Goal: Information Seeking & Learning: Learn about a topic

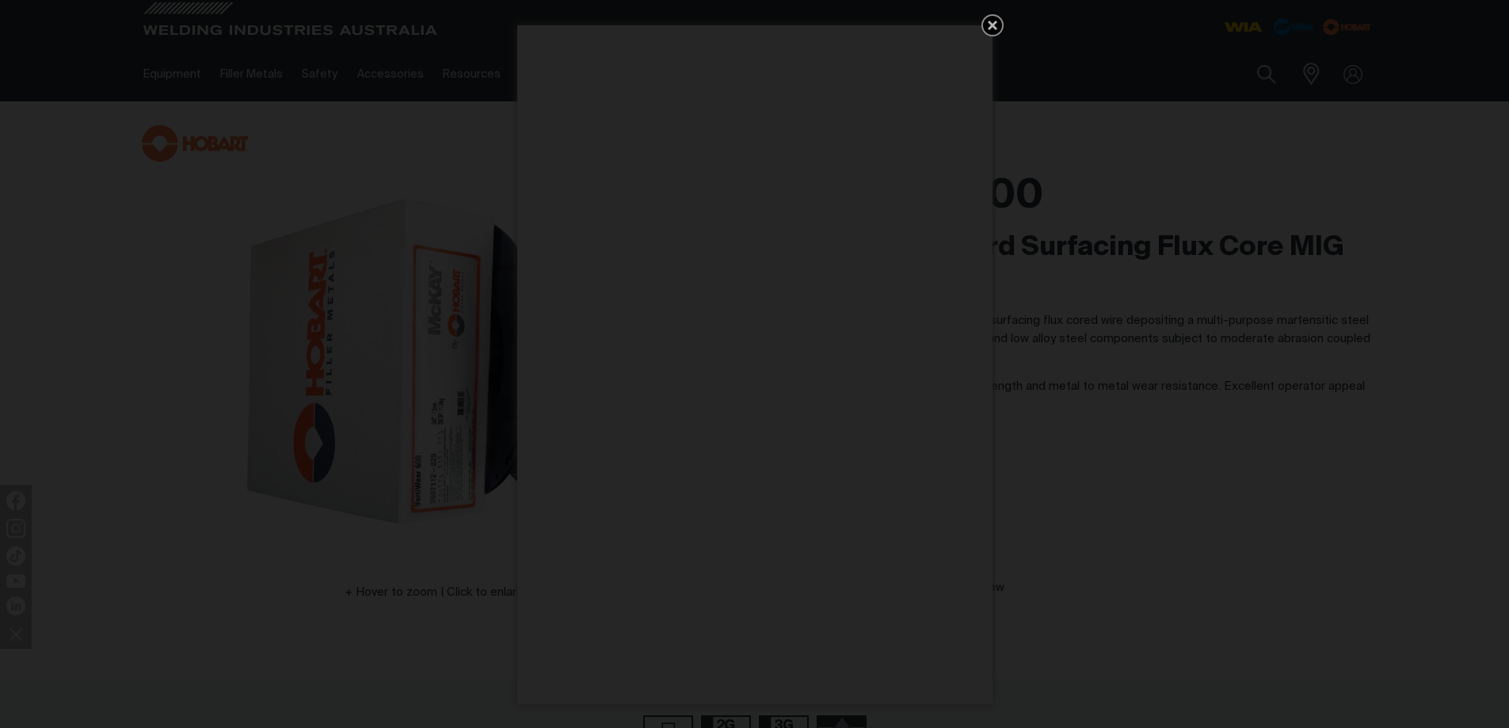
click at [990, 21] on icon "Get 5 WIA Welding Guides Free!" at bounding box center [993, 26] width 10 height 10
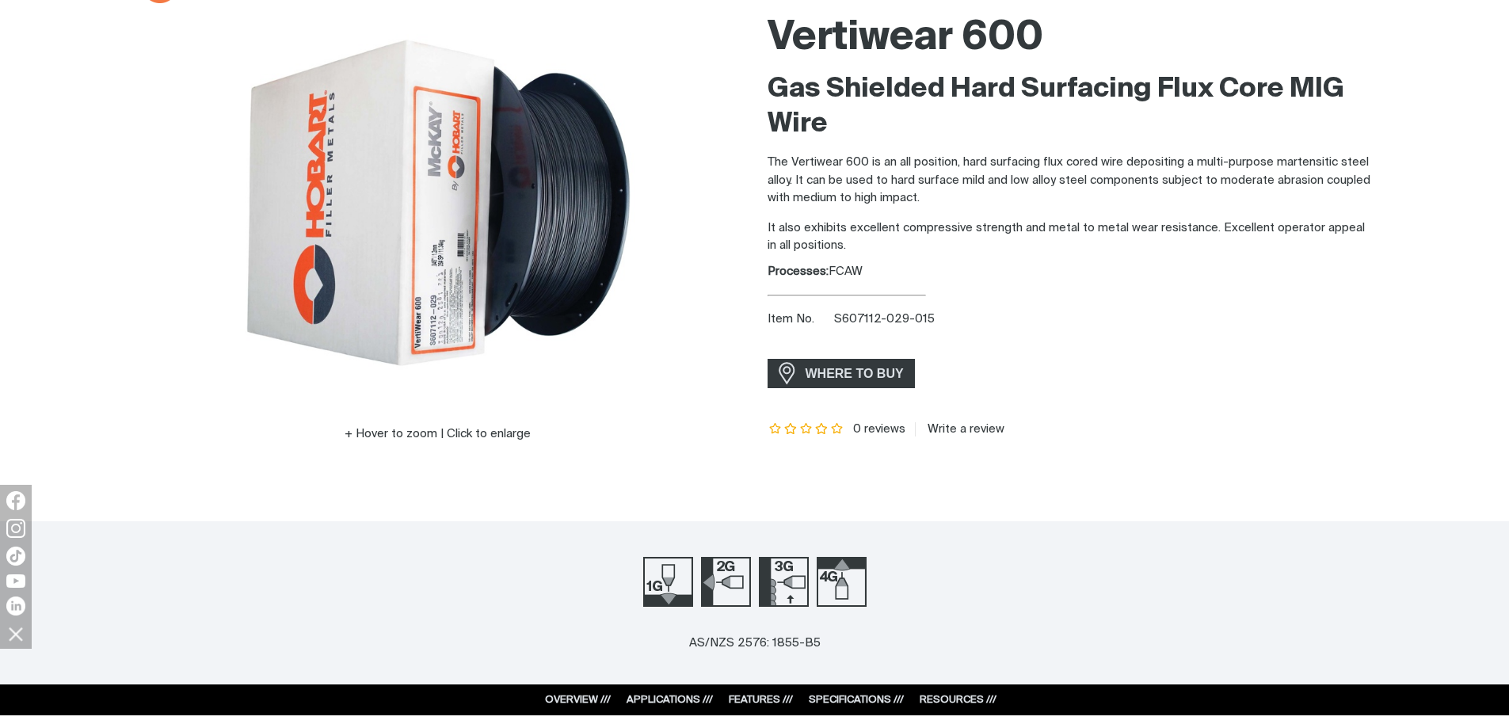
scroll to position [238, 0]
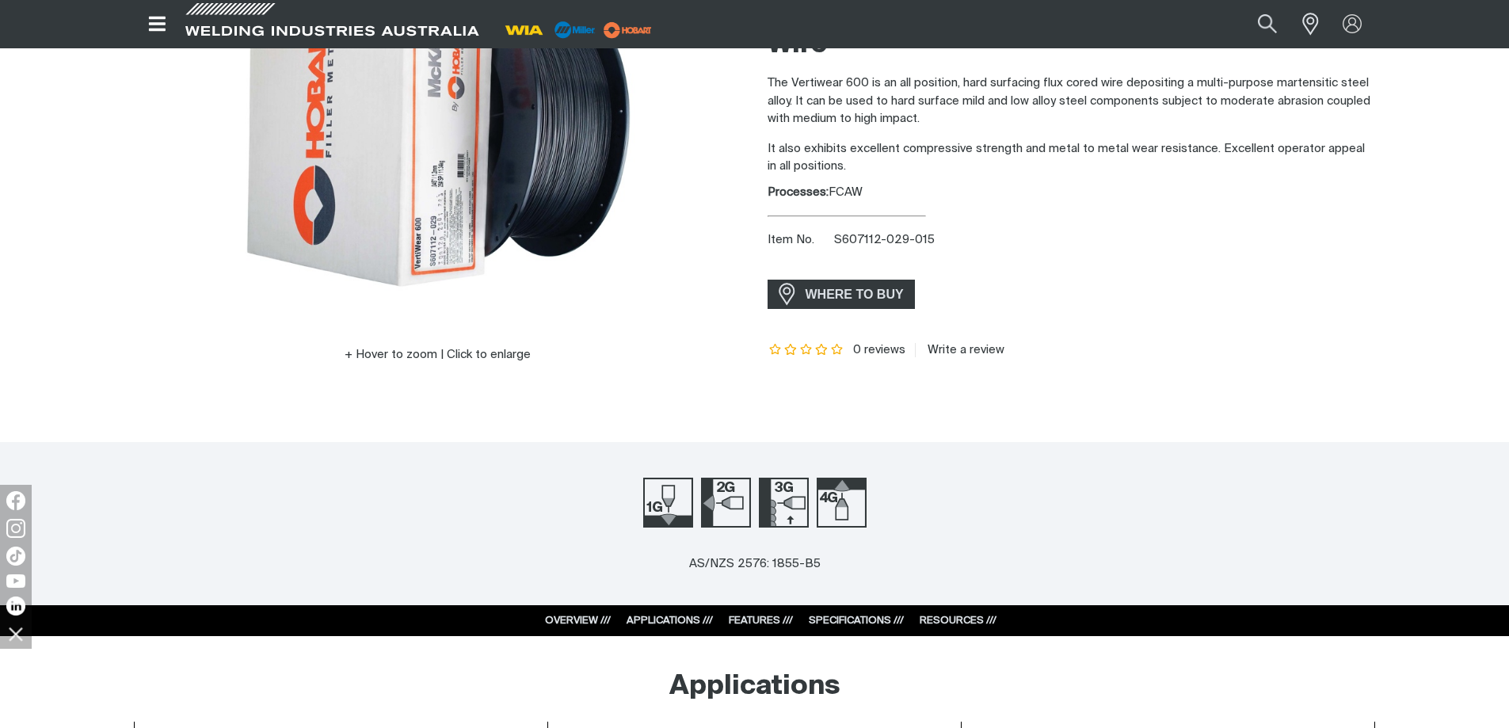
click at [855, 617] on link "SPECIFICATIONS ///" at bounding box center [856, 621] width 95 height 10
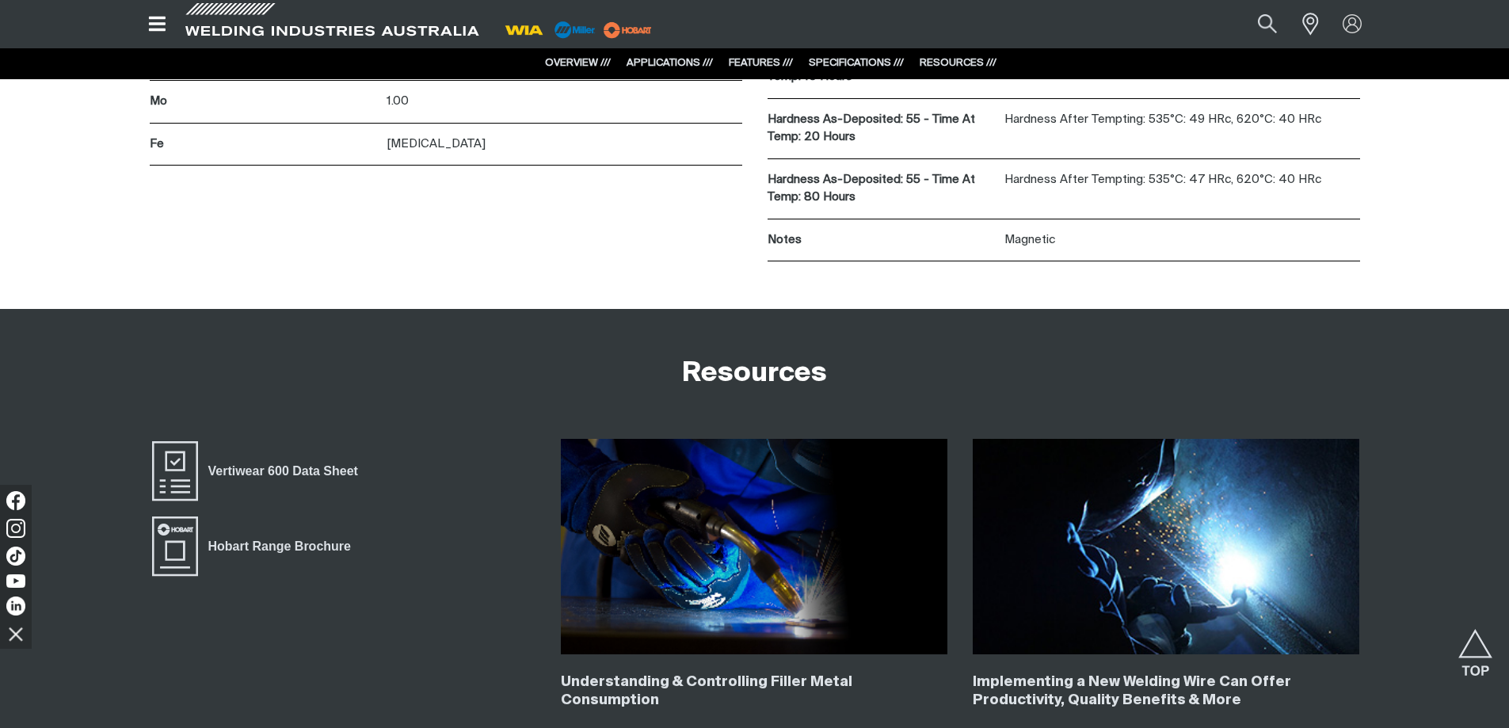
scroll to position [2550, 0]
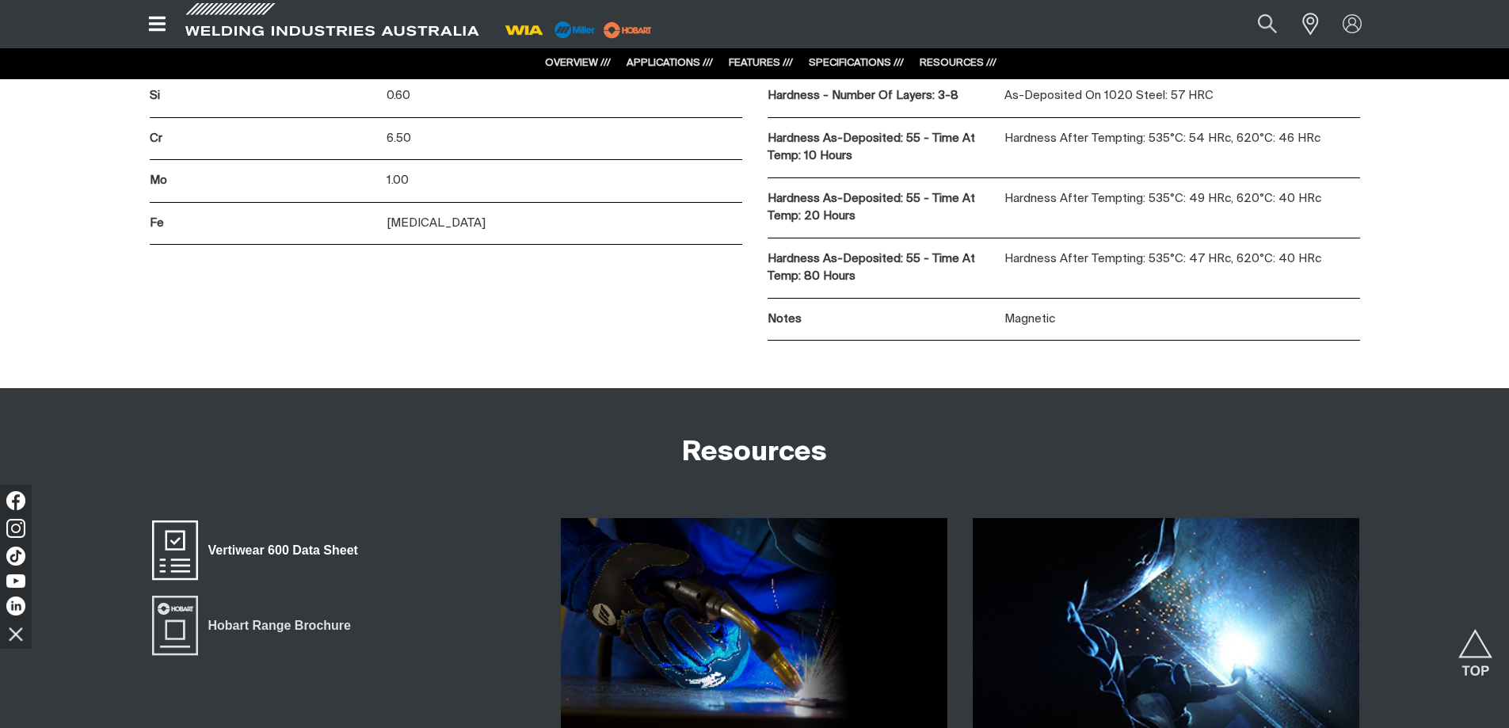
click at [193, 550] on span "Vertiwear 600 Data Sheet" at bounding box center [175, 549] width 51 height 63
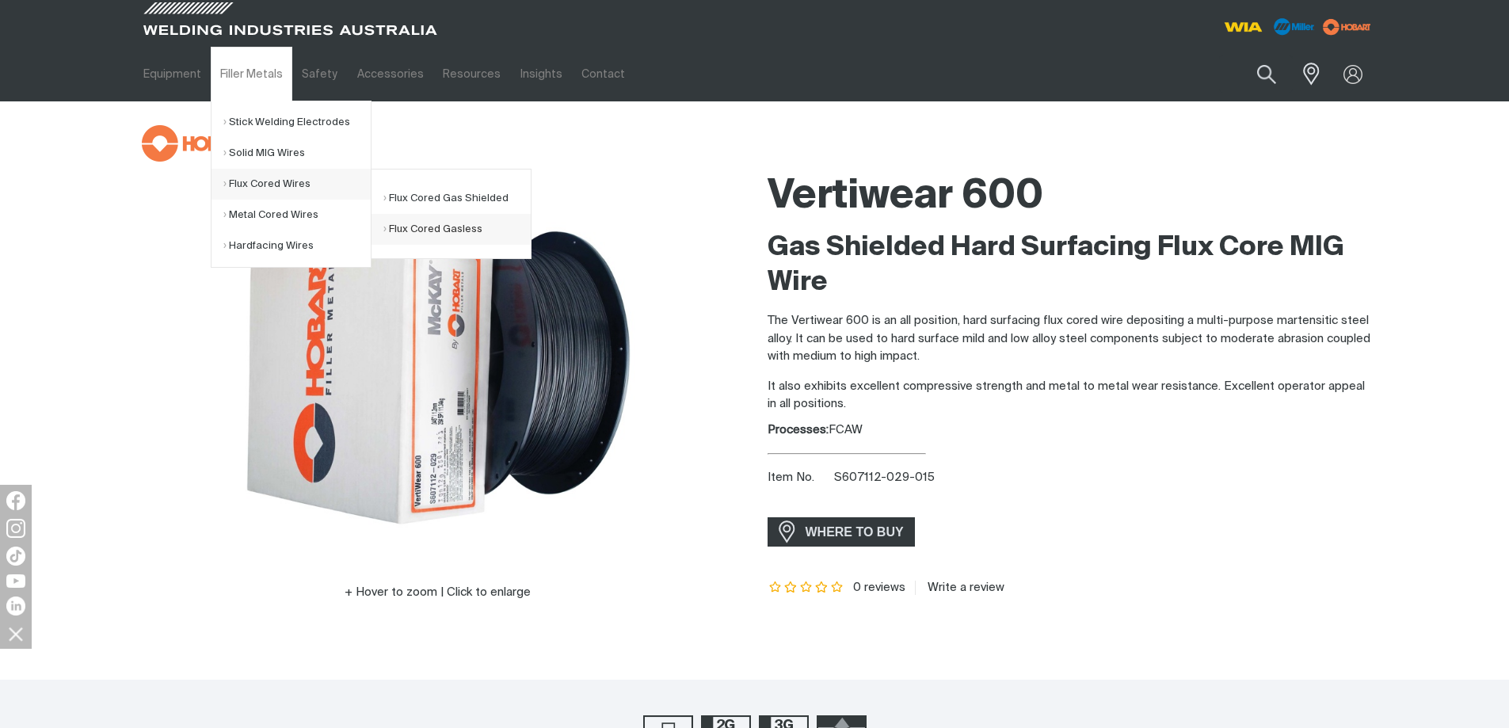
click at [419, 227] on link "Flux Cored Gasless" at bounding box center [456, 229] width 147 height 31
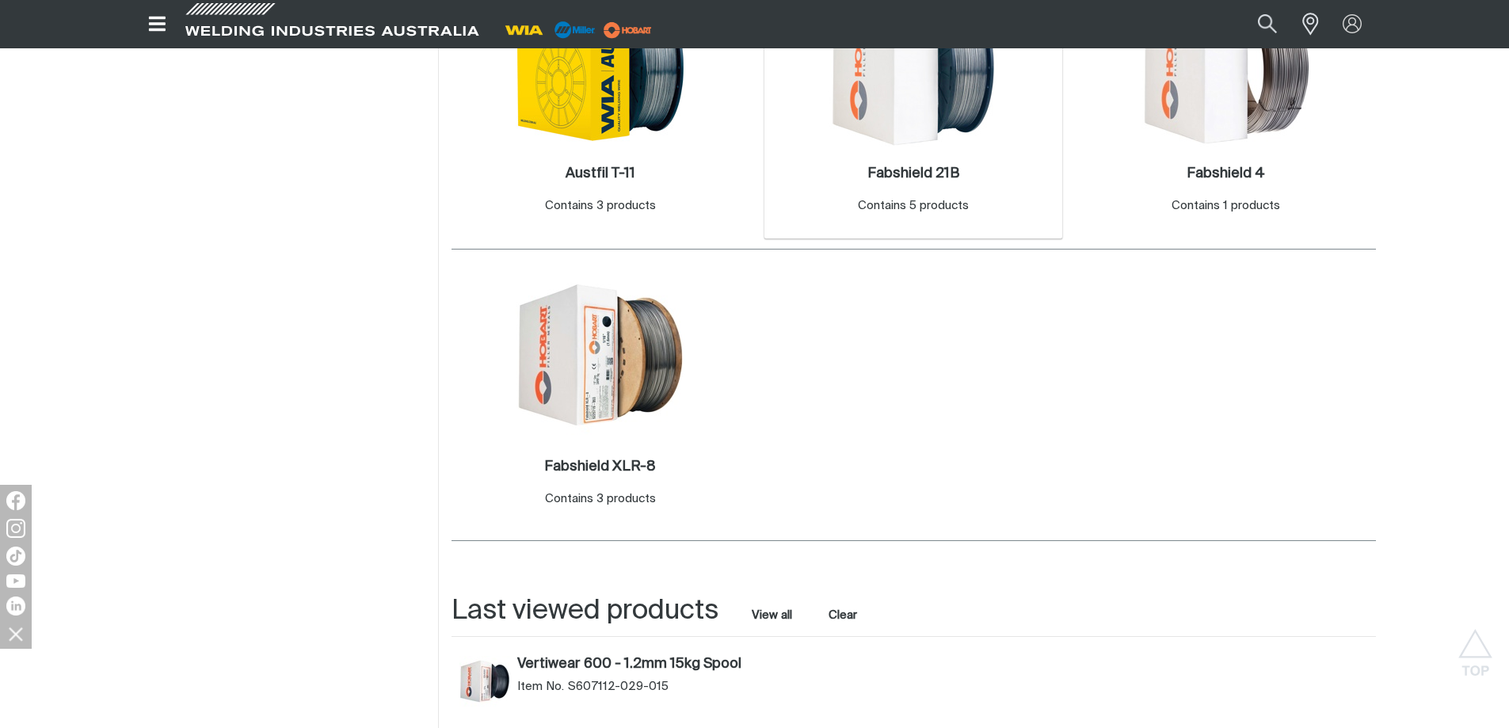
scroll to position [872, 0]
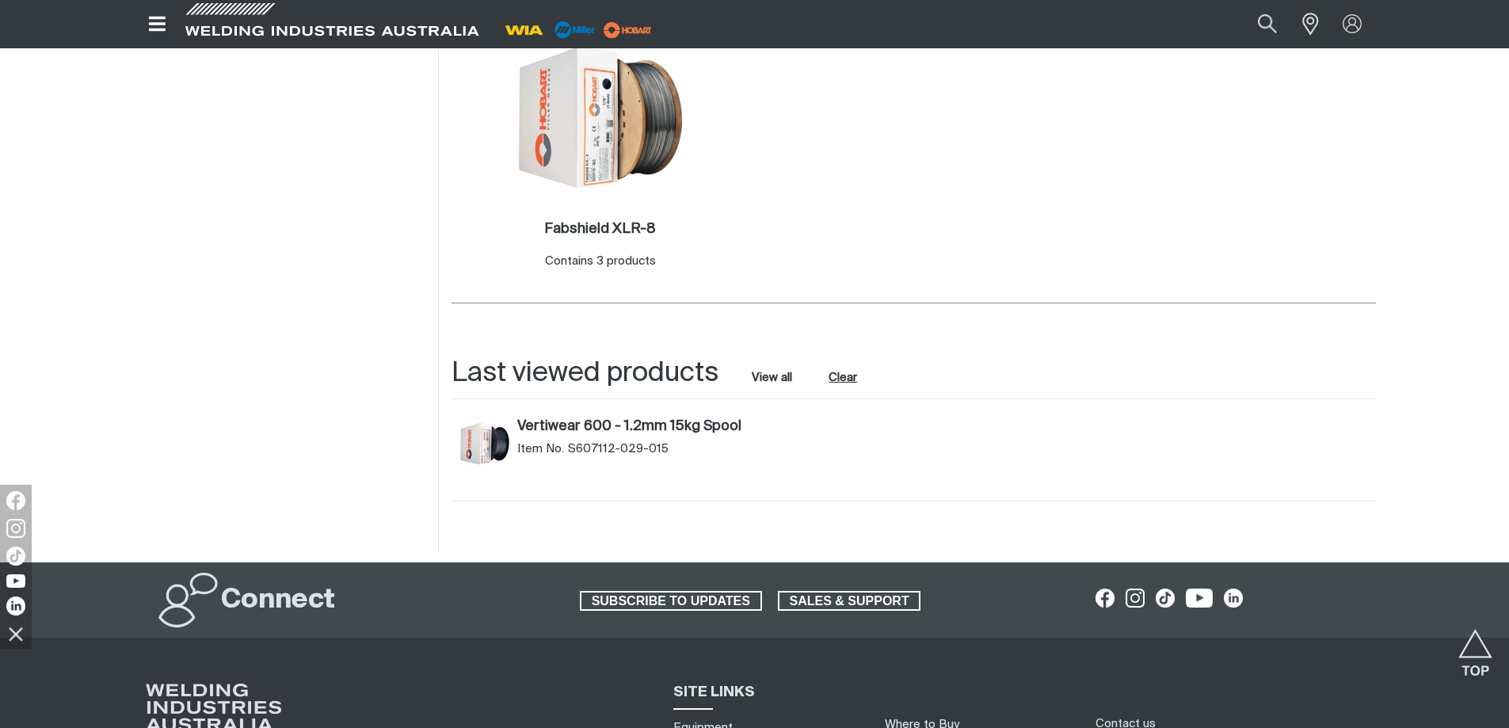
click at [842, 376] on button "Clear" at bounding box center [844, 377] width 36 height 21
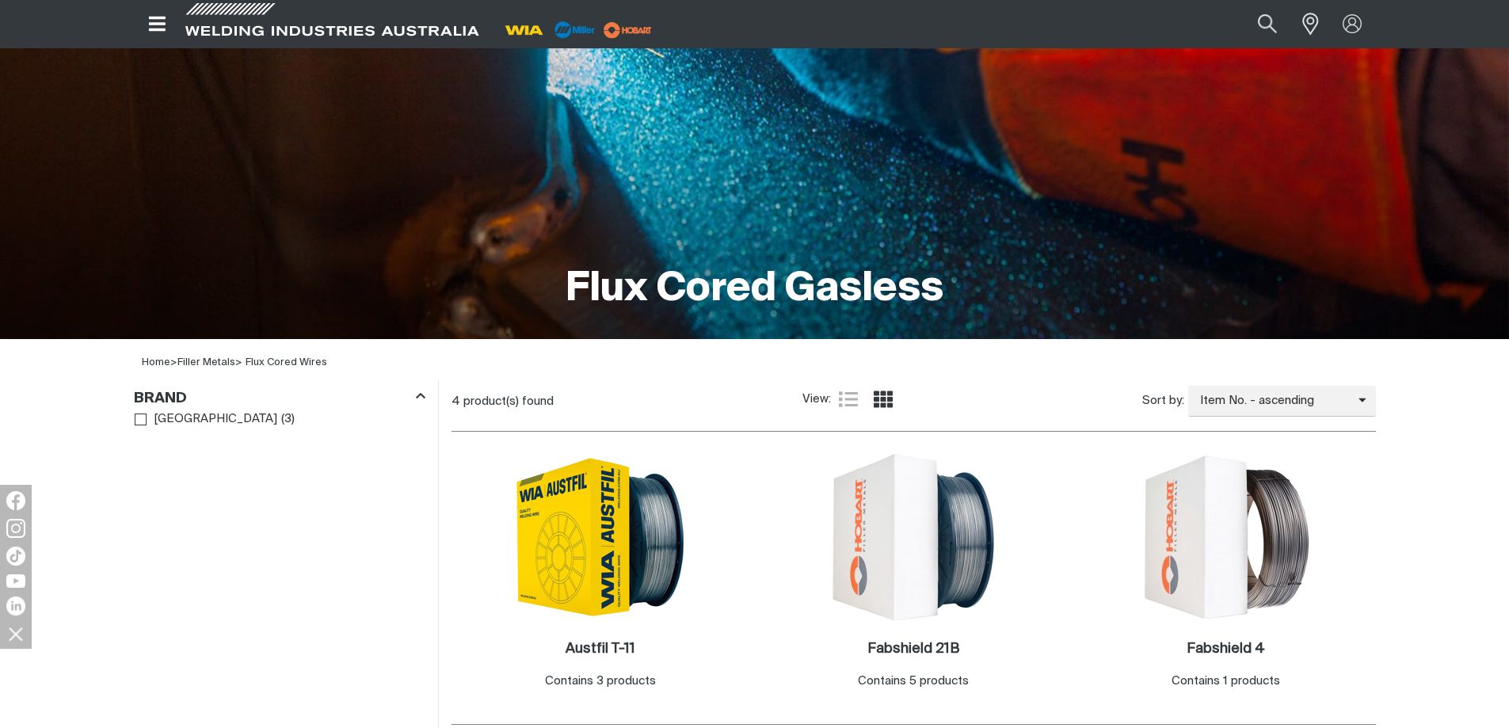
scroll to position [0, 0]
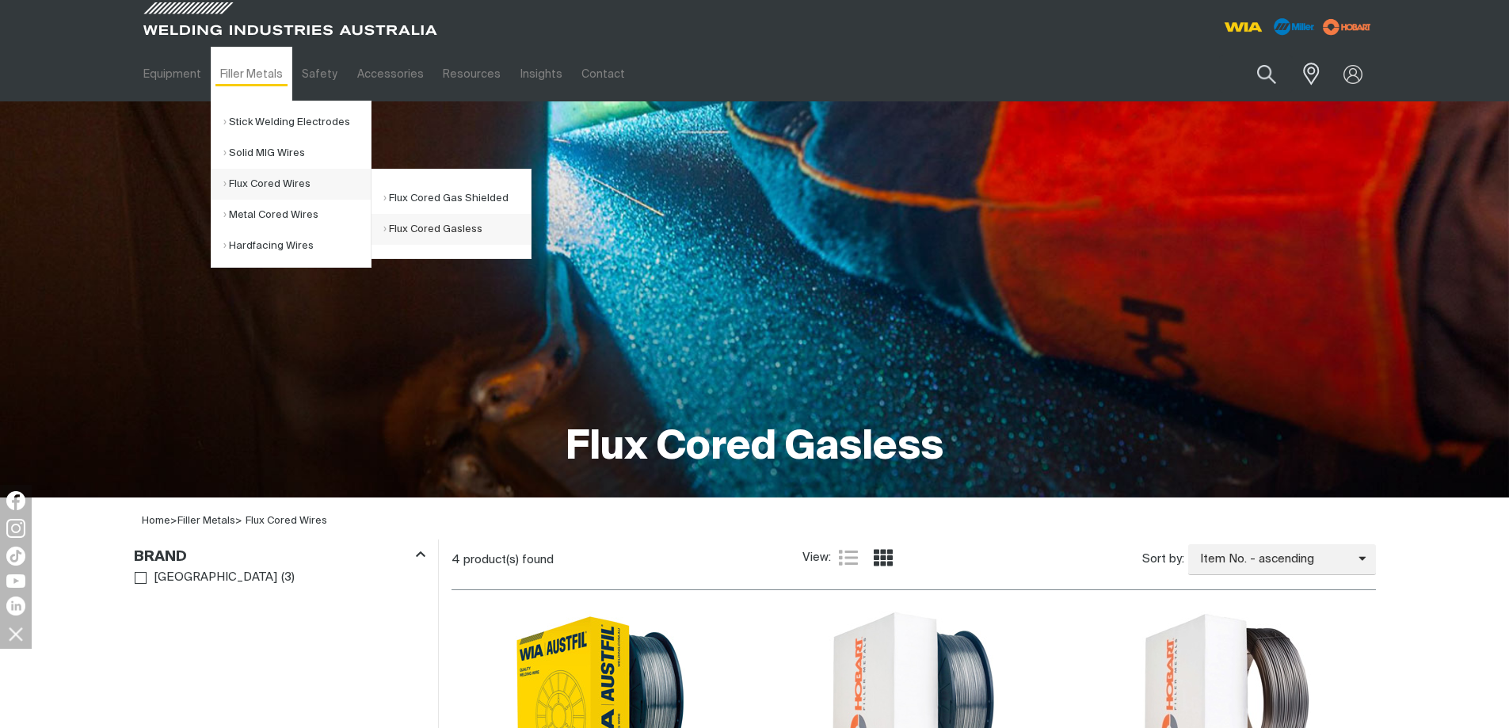
click at [406, 231] on link "Flux Cored Gasless" at bounding box center [456, 229] width 147 height 31
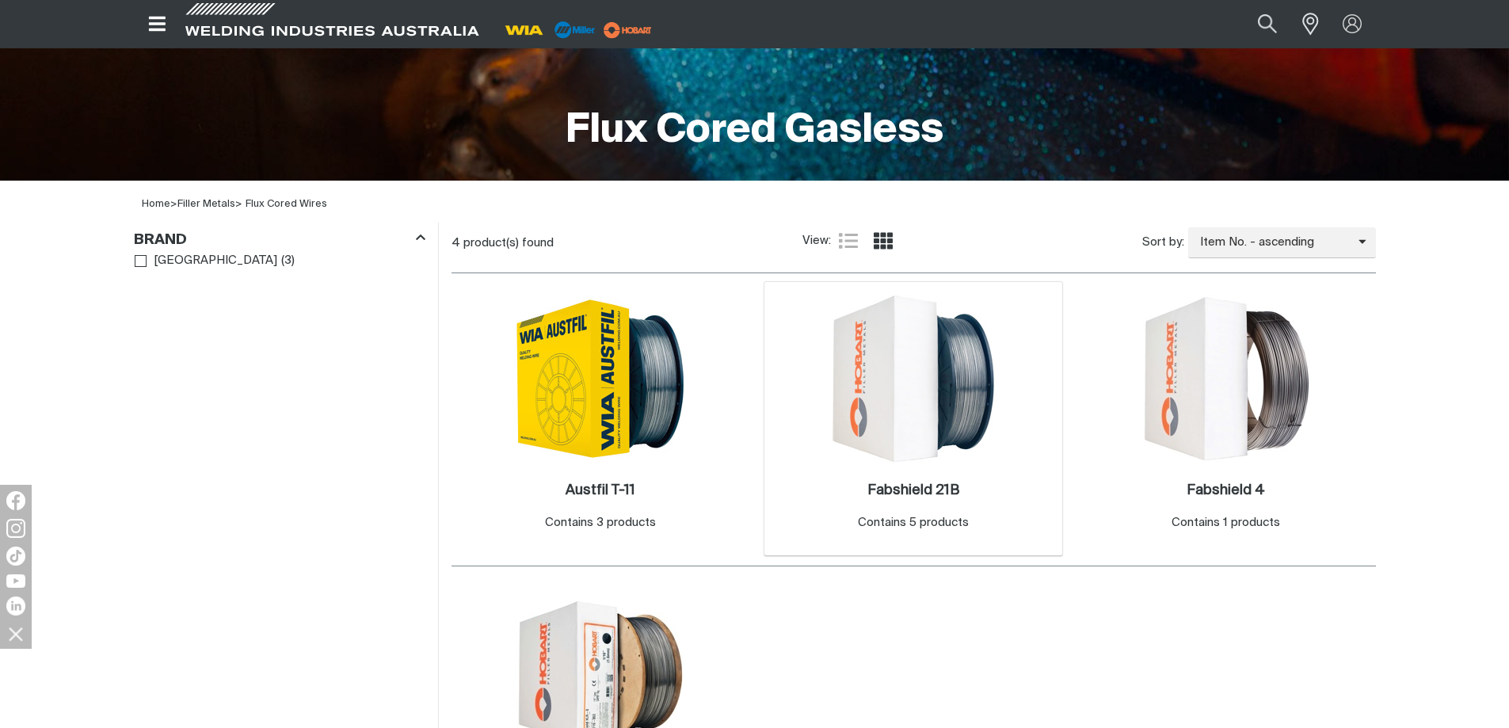
scroll to position [396, 0]
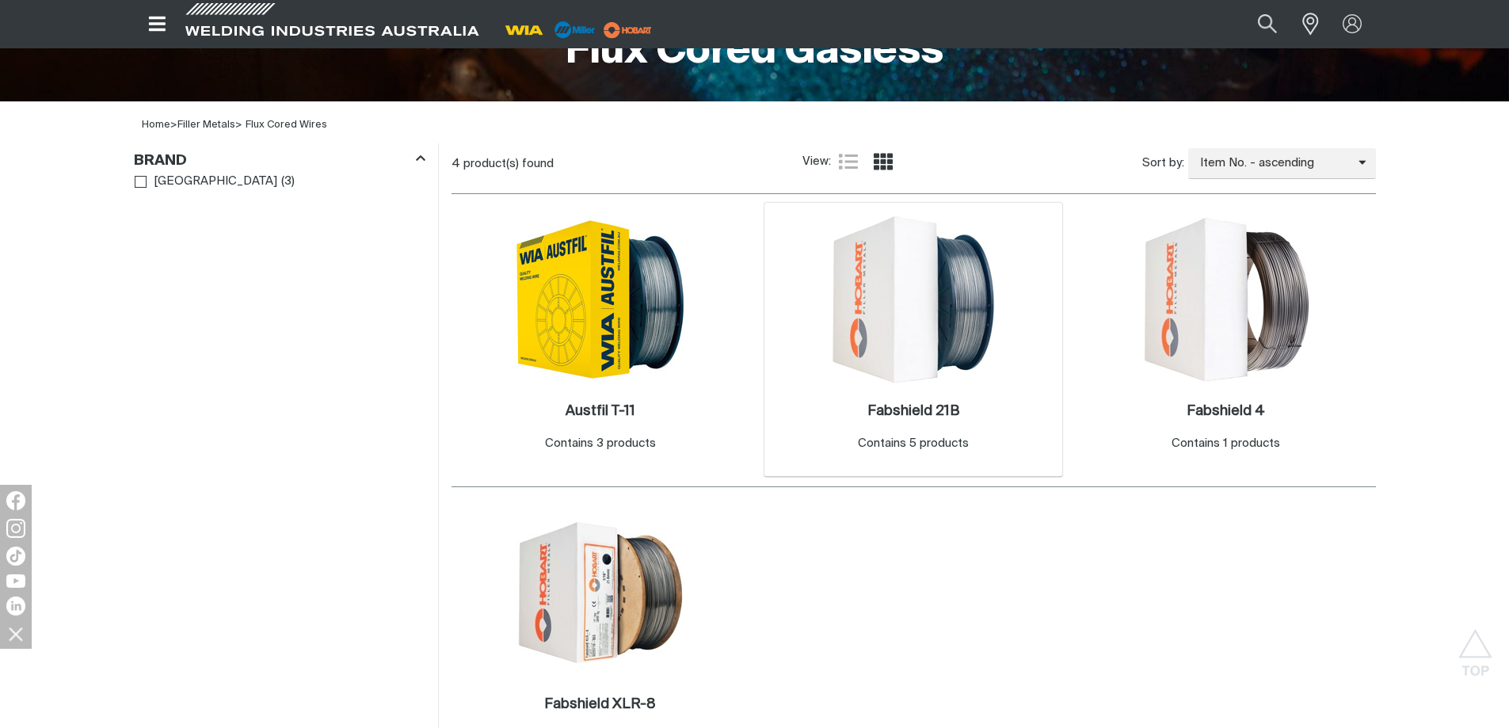
click at [920, 441] on div "Contains 5 products" at bounding box center [913, 444] width 111 height 18
click at [925, 385] on div "Fabshield 21B . Contains 5 products" at bounding box center [914, 430] width 283 height 93
click at [914, 412] on h2 "Fabshield 21B ." at bounding box center [914, 411] width 92 height 14
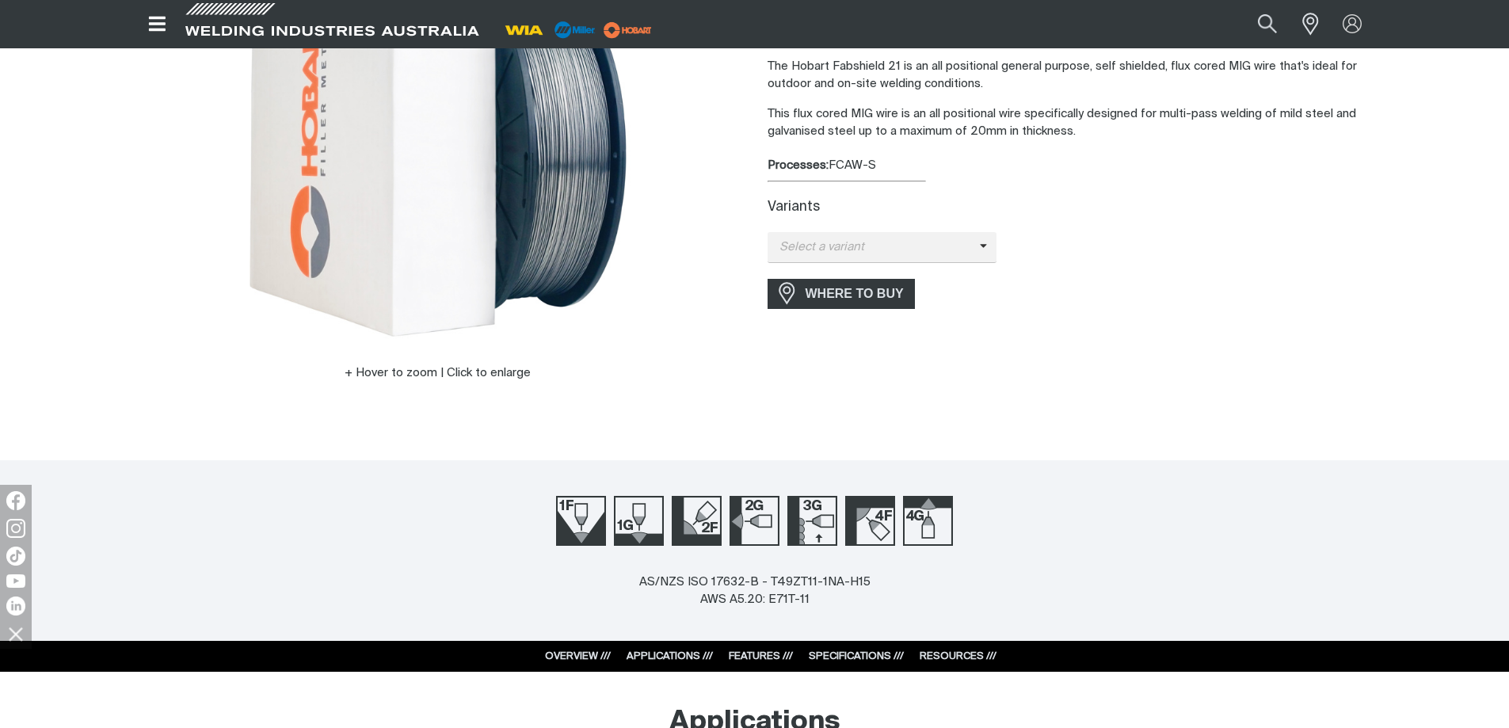
scroll to position [79, 0]
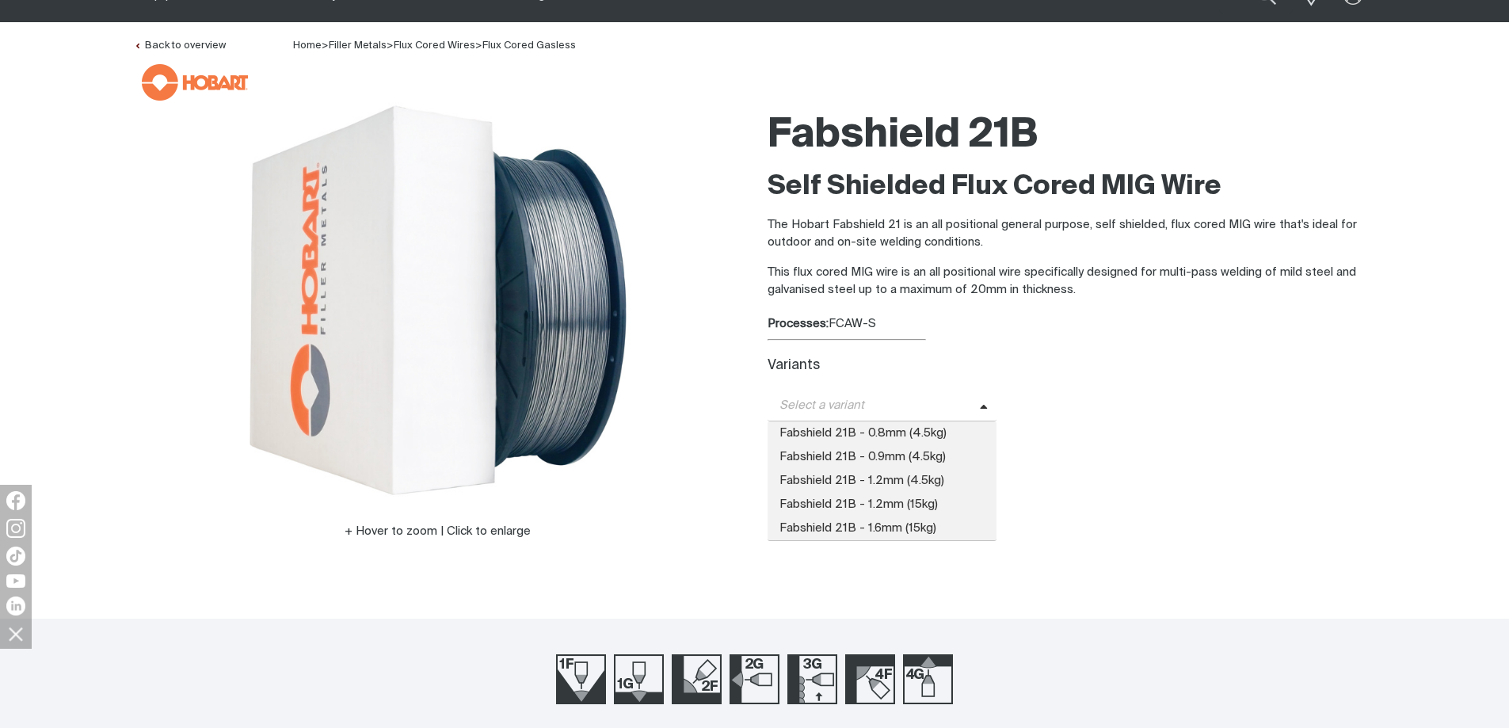
click at [940, 406] on span "Select a variant" at bounding box center [874, 406] width 212 height 18
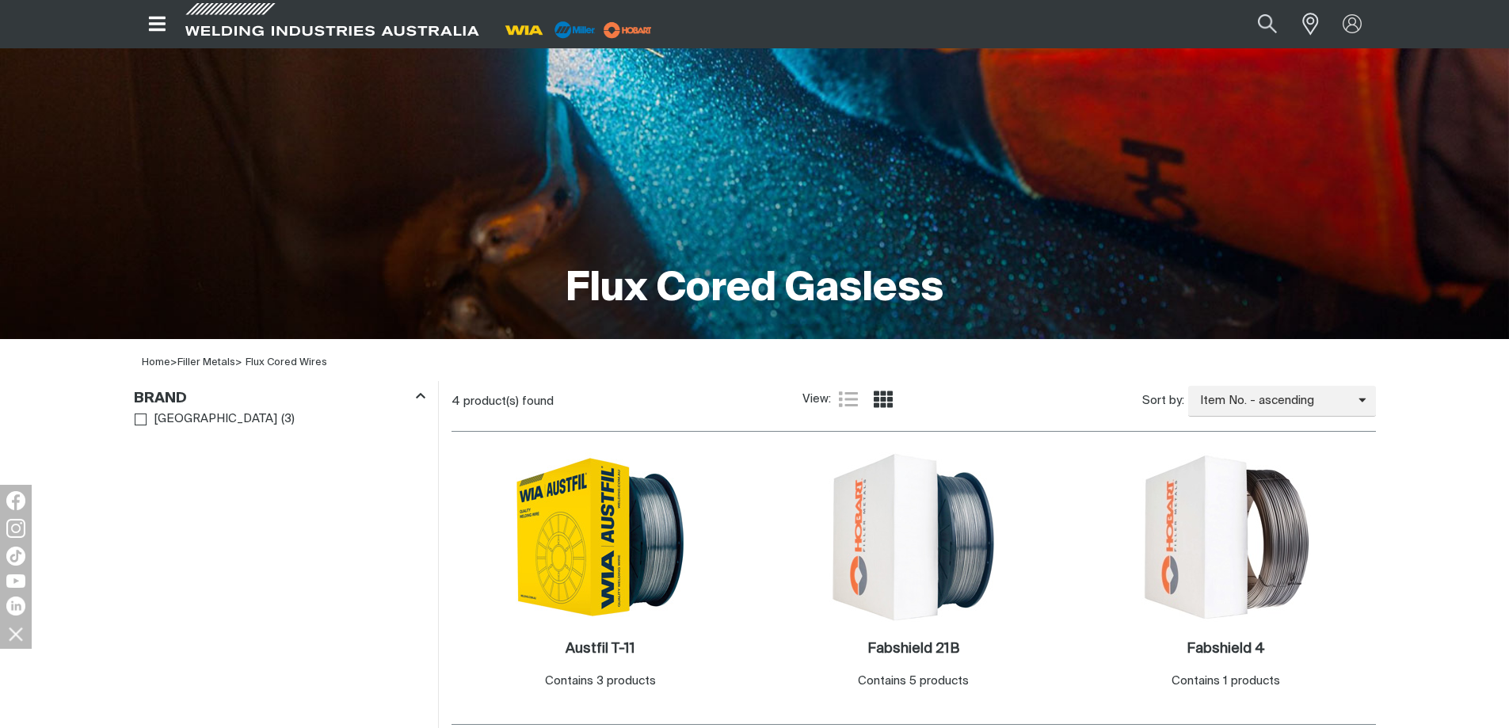
scroll to position [475, 0]
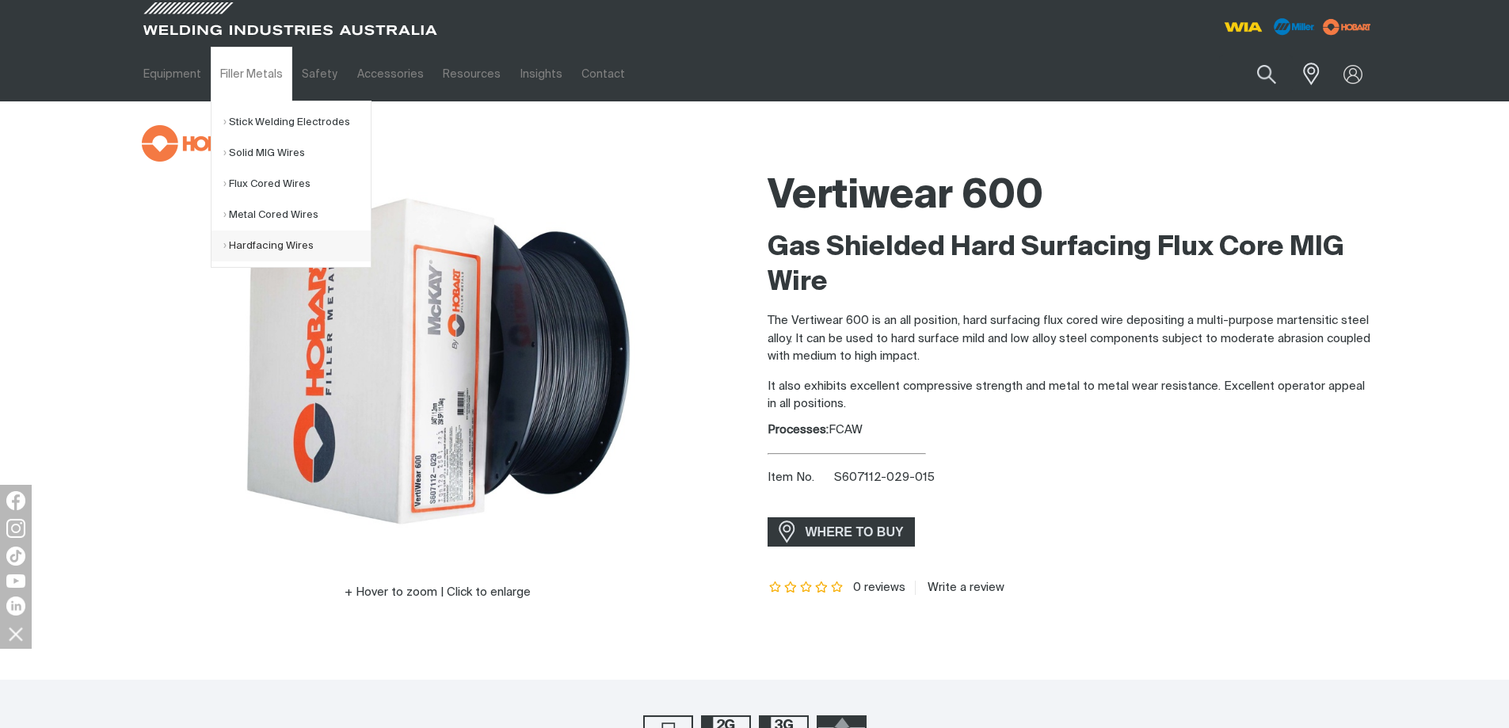
click at [268, 242] on link "Hardfacing Wires" at bounding box center [296, 246] width 147 height 31
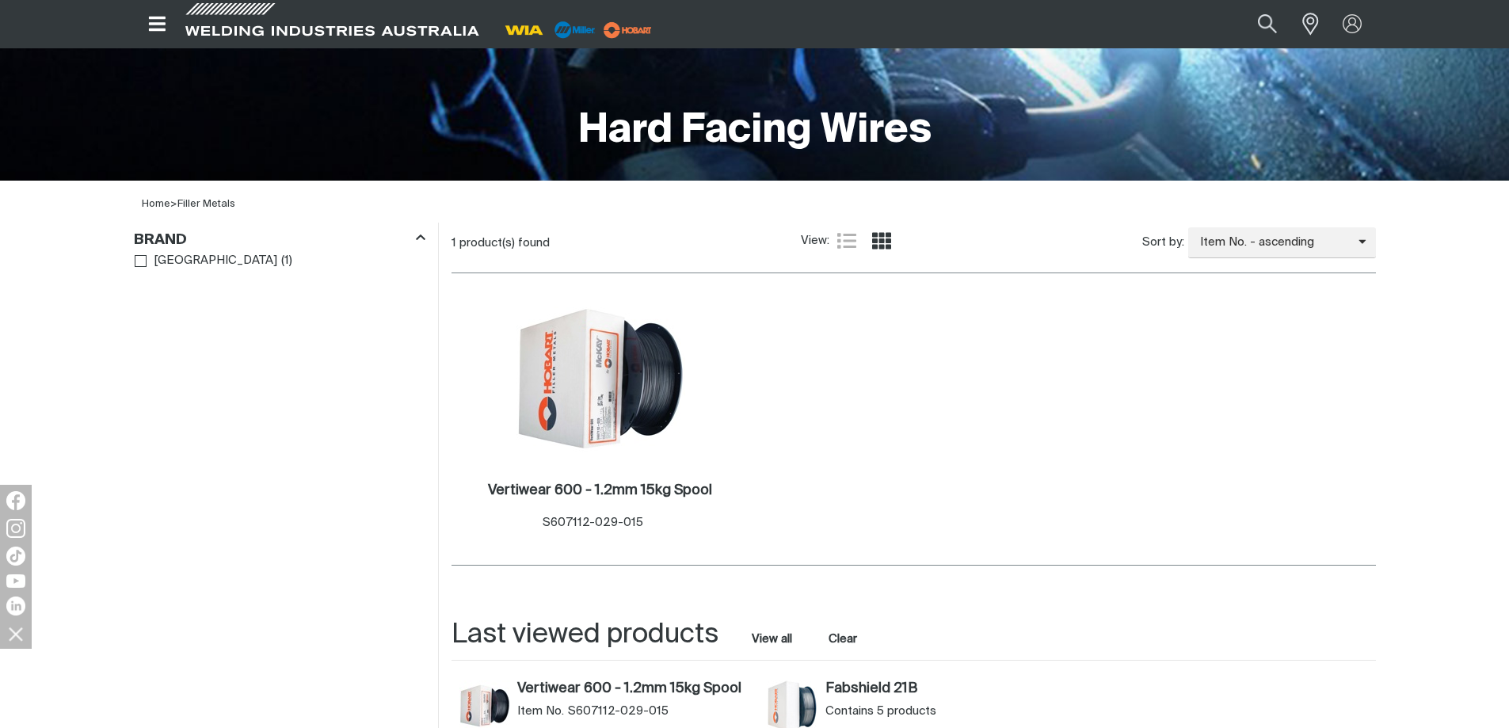
scroll to position [475, 0]
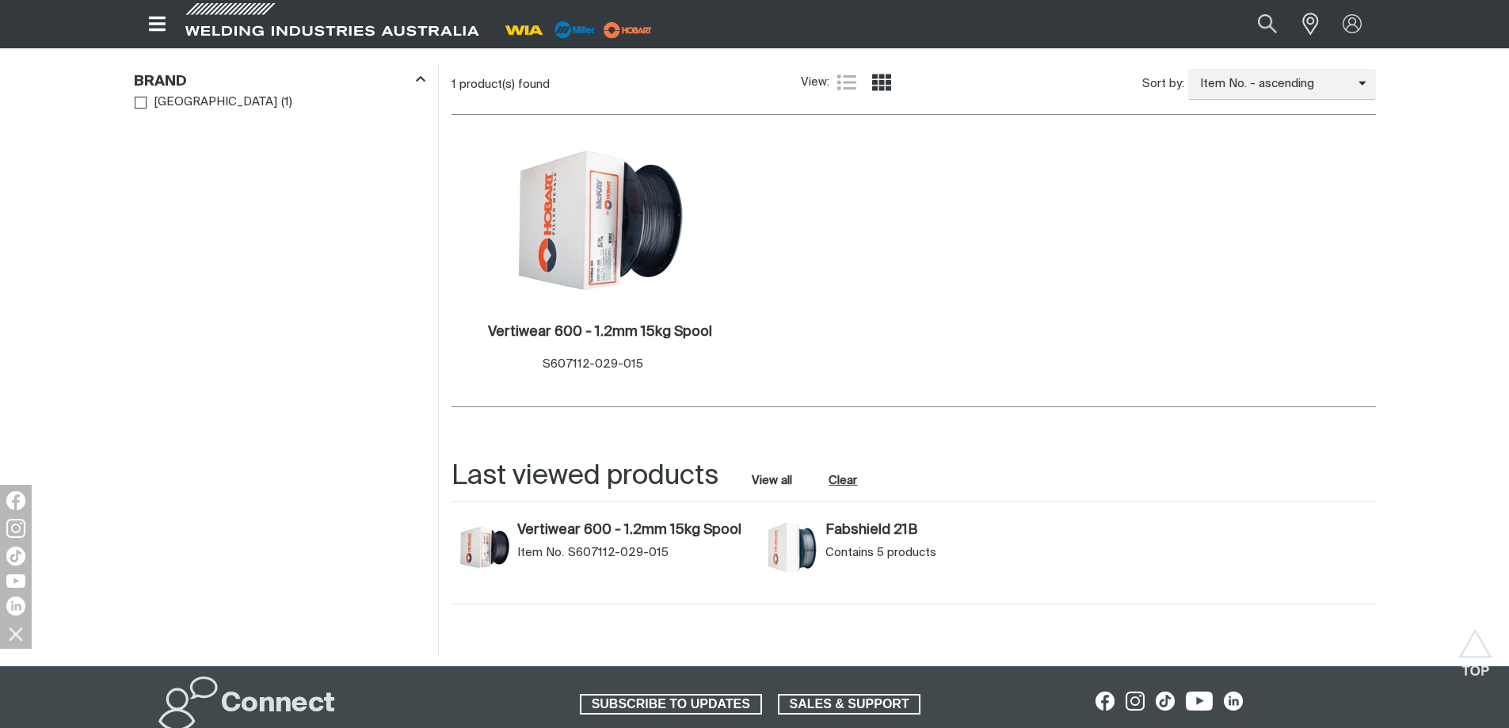
click at [838, 483] on button "Clear" at bounding box center [844, 480] width 36 height 21
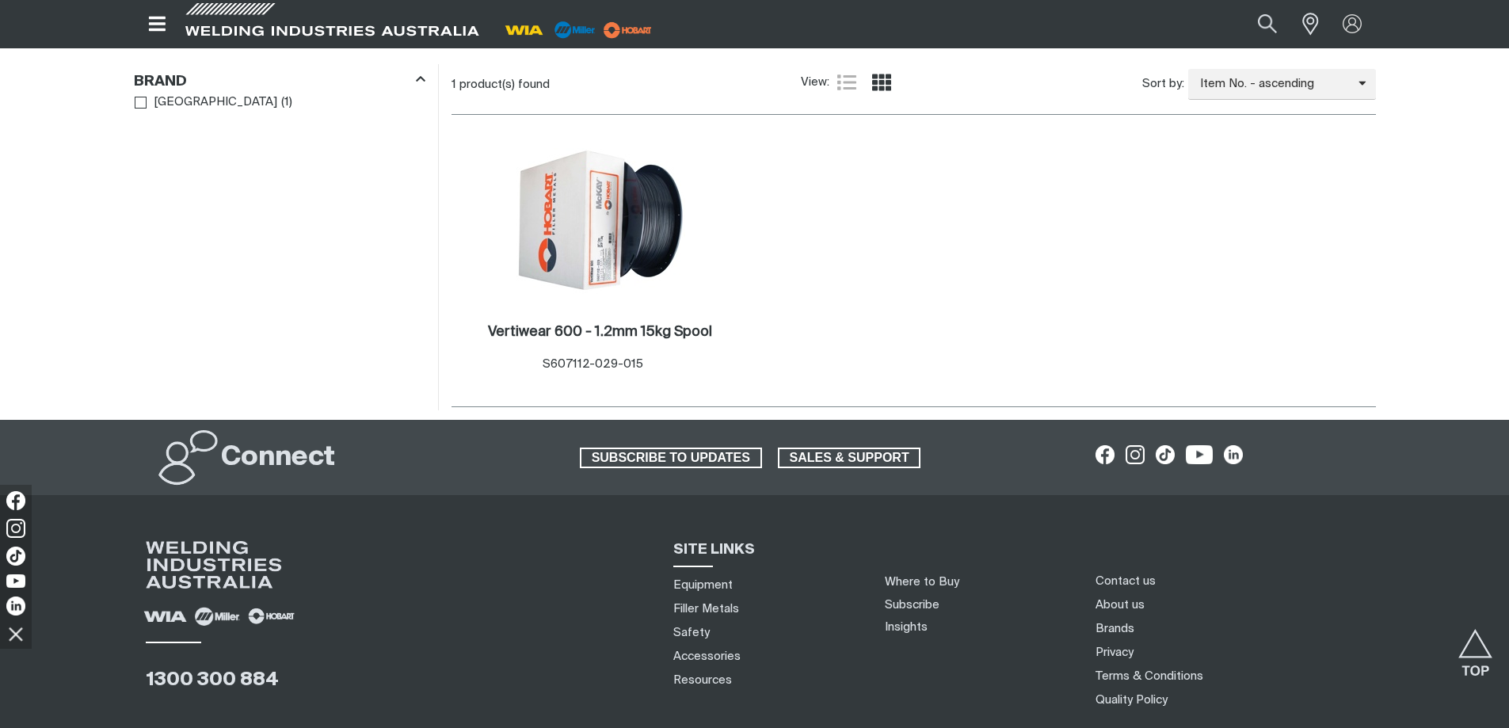
scroll to position [238, 0]
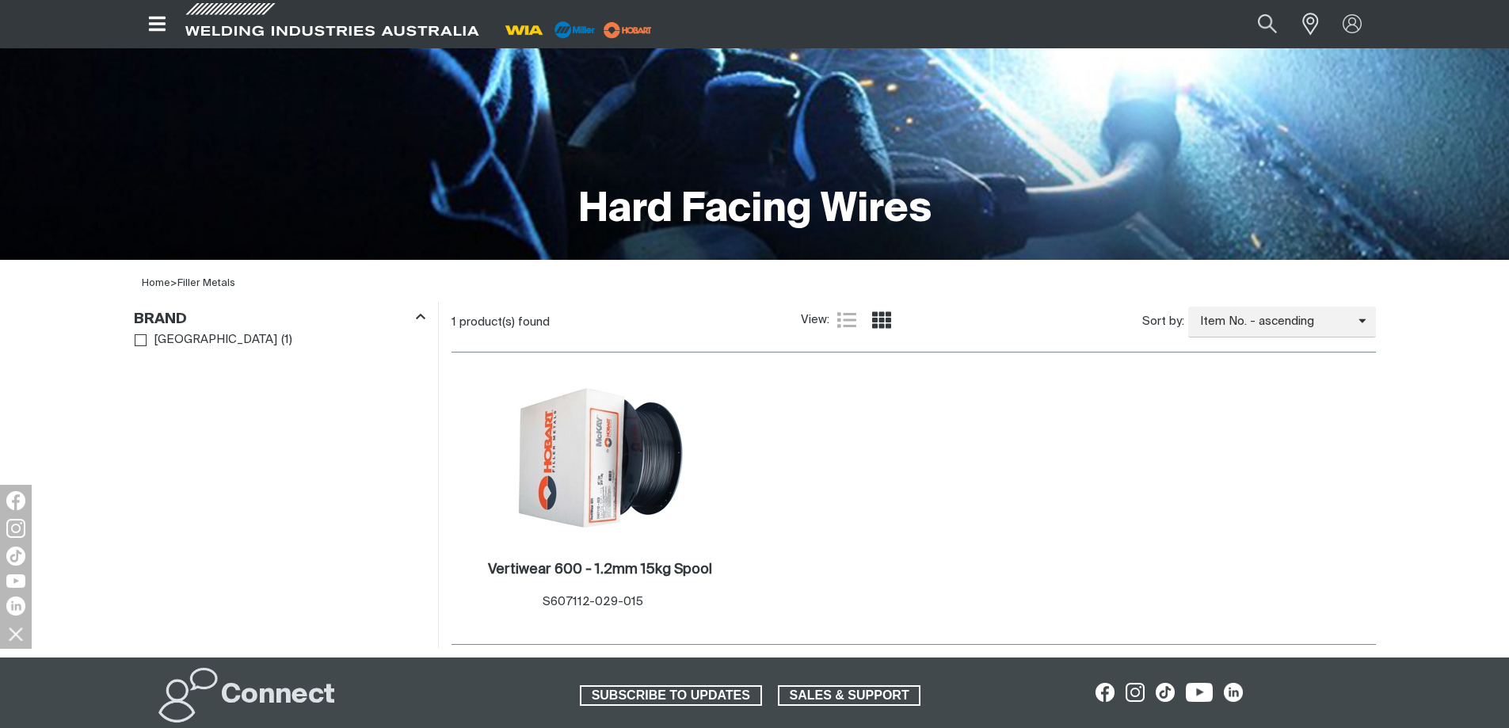
click at [160, 21] on icon "Open top menu" at bounding box center [157, 23] width 23 height 19
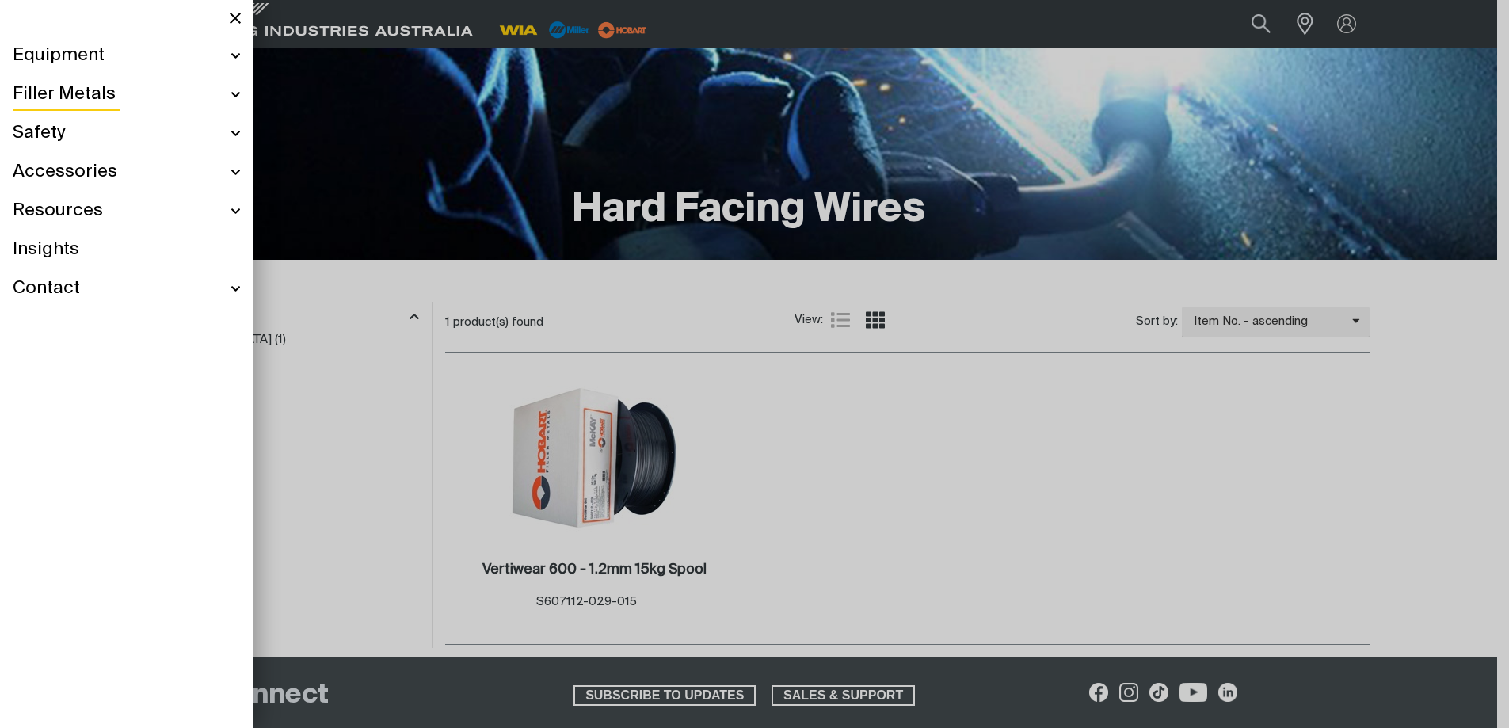
scroll to position [235, 0]
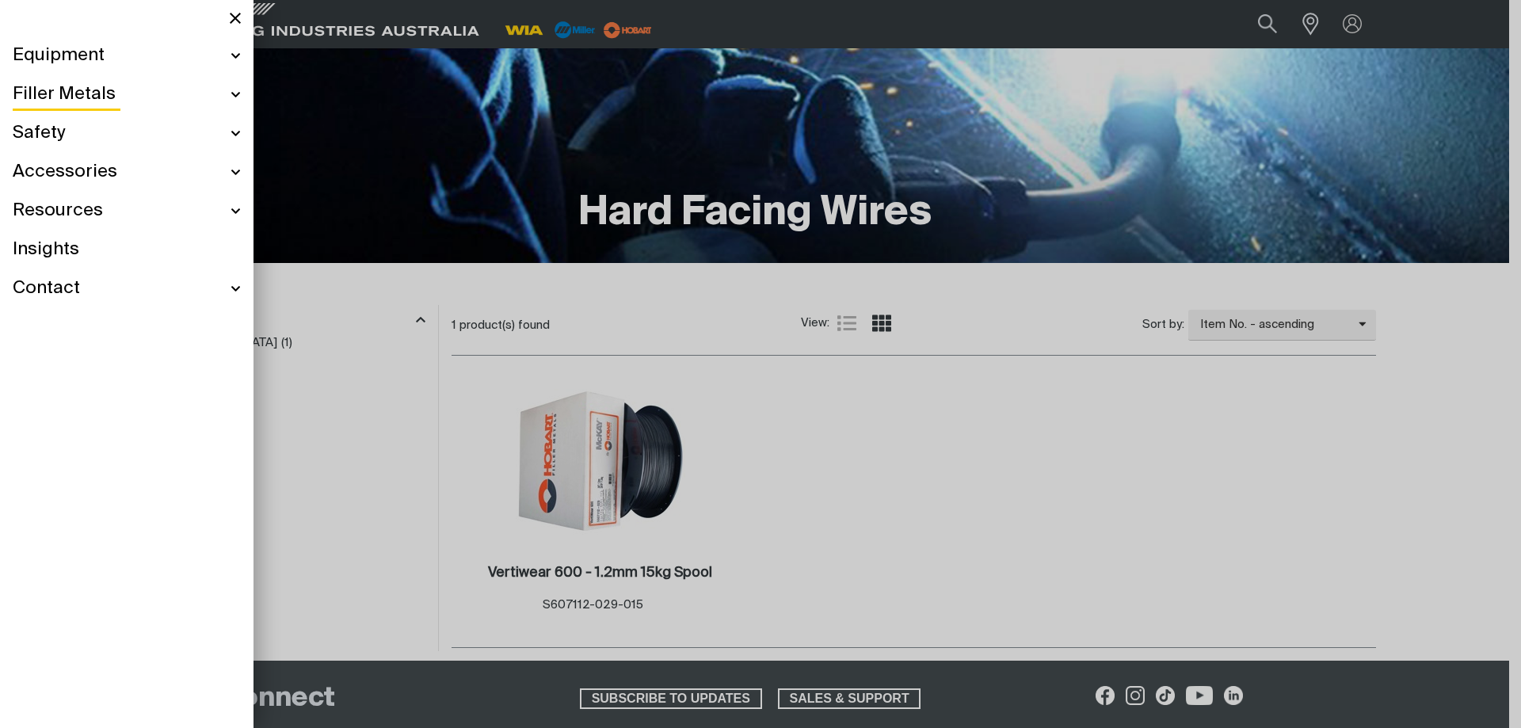
click at [351, 368] on div at bounding box center [760, 364] width 1521 height 728
